Goal: Find specific page/section: Find specific page/section

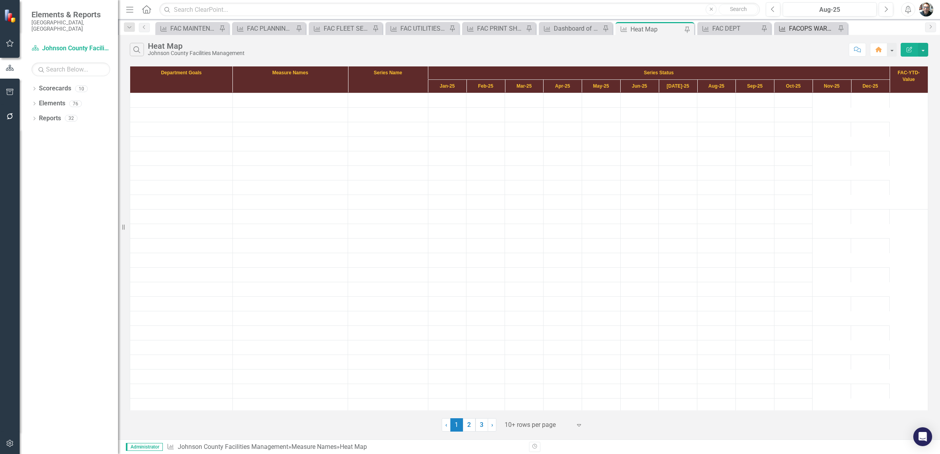
click at [801, 26] on div "FACOPS WAREHOUSE AND COURIER" at bounding box center [812, 29] width 47 height 10
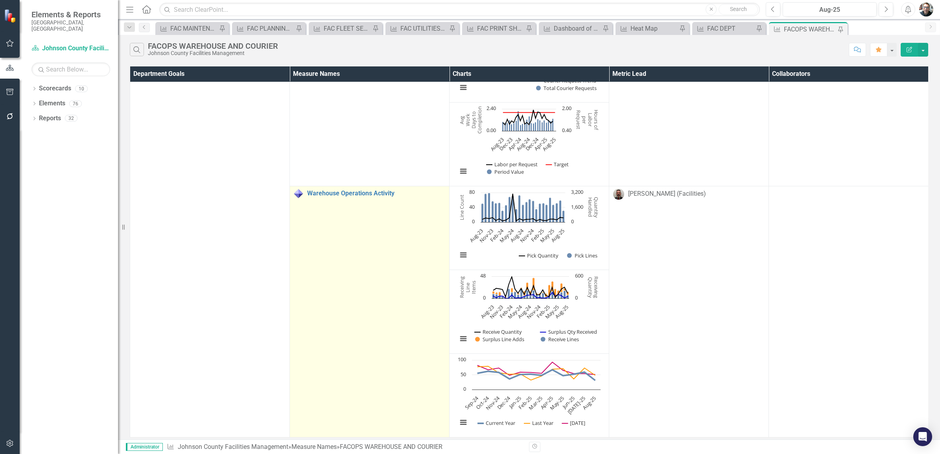
scroll to position [70, 0]
click at [361, 190] on link "Warehouse Operations Activity" at bounding box center [376, 193] width 138 height 7
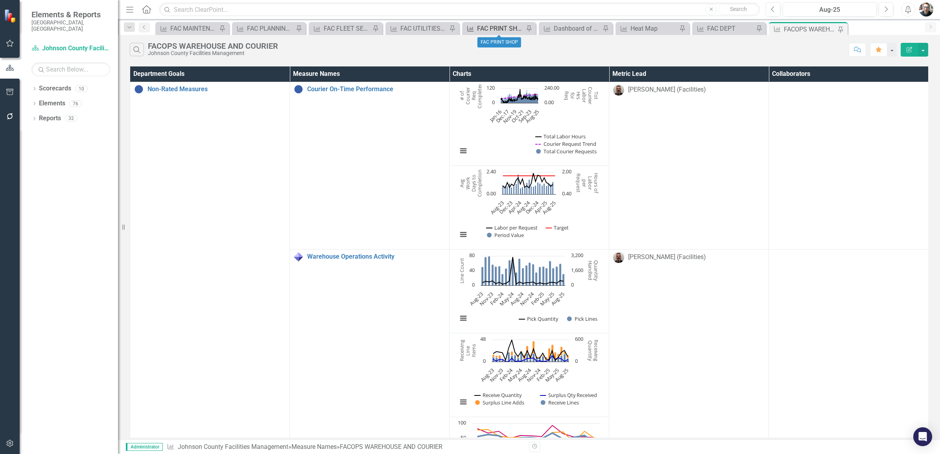
click at [492, 28] on div "FAC PRINT SHOP" at bounding box center [500, 29] width 47 height 10
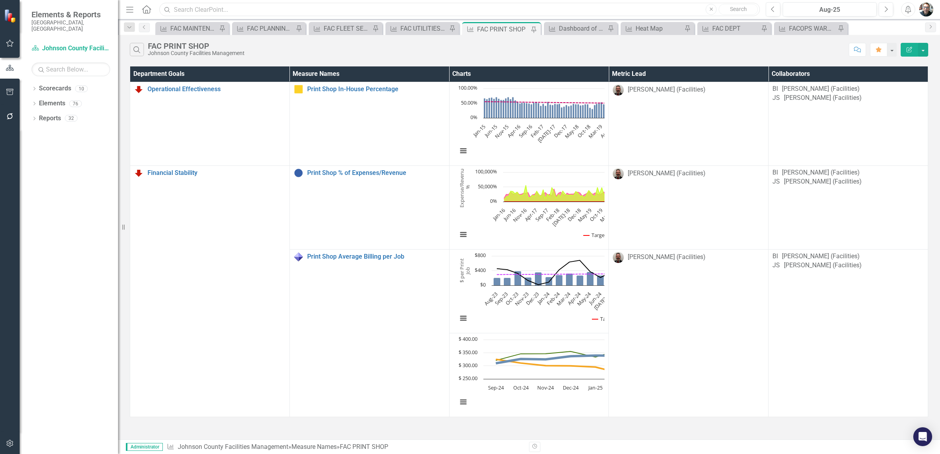
click at [250, 14] on input "text" at bounding box center [459, 10] width 601 height 14
type input "print"
click at [250, 14] on input "print" at bounding box center [459, 10] width 601 height 14
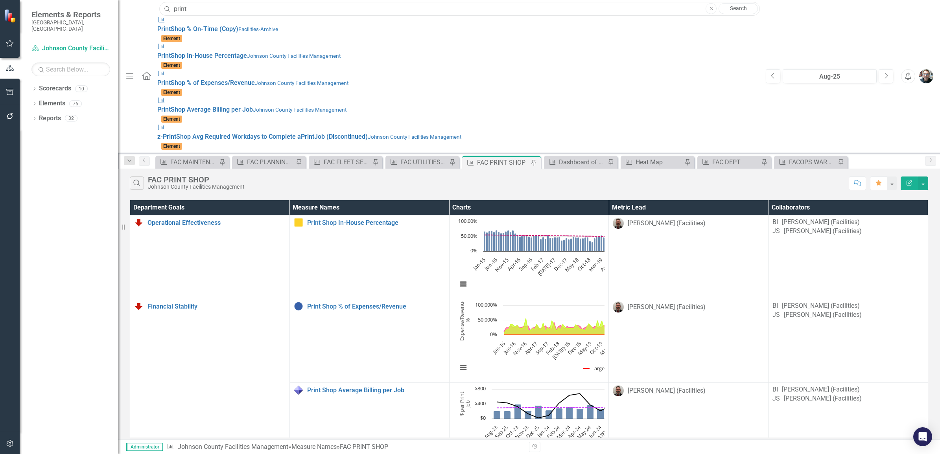
click at [254, 11] on input "print" at bounding box center [459, 9] width 601 height 14
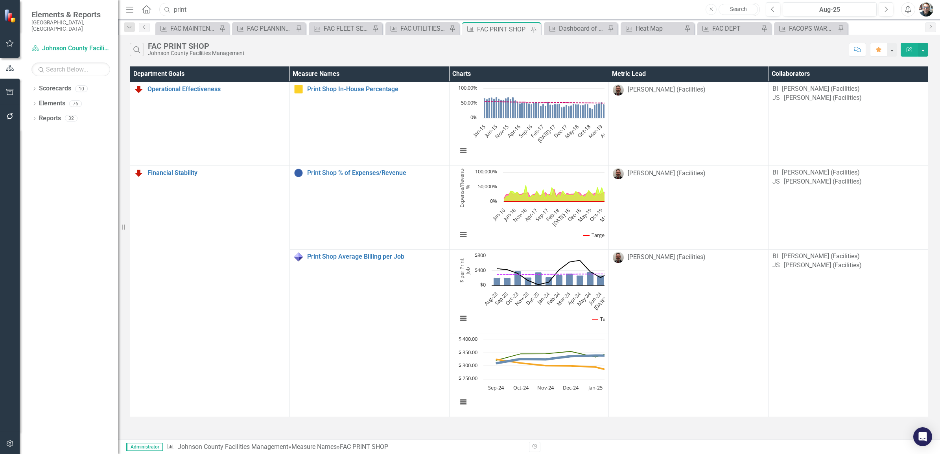
drag, startPoint x: 187, startPoint y: 9, endPoint x: 138, endPoint y: 7, distance: 49.2
click at [138, 7] on div "Menu Home Search print Close Search" at bounding box center [441, 9] width 634 height 15
